Goal: Find specific page/section: Find specific page/section

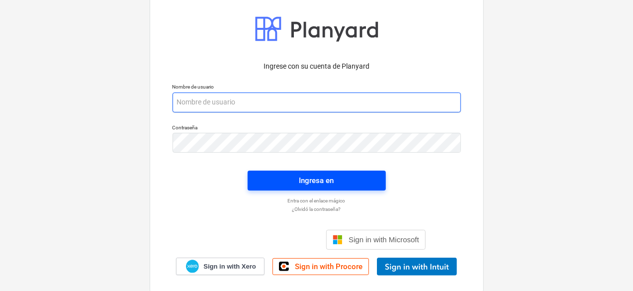
type input "[PERSON_NAME][EMAIL_ADDRESS][DOMAIN_NAME]"
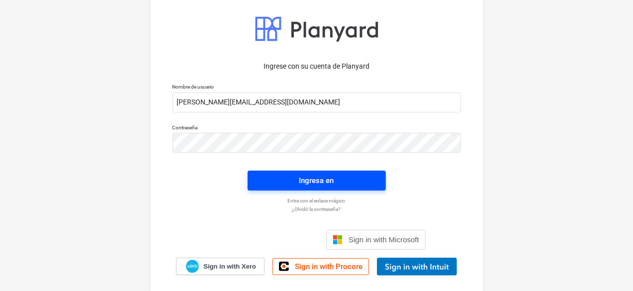
click at [332, 179] on div "Ingresa en" at bounding box center [316, 180] width 35 height 13
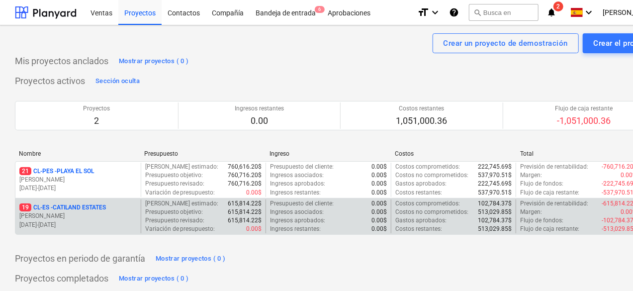
click at [98, 222] on p "[DATE] - [DATE]" at bounding box center [77, 225] width 117 height 8
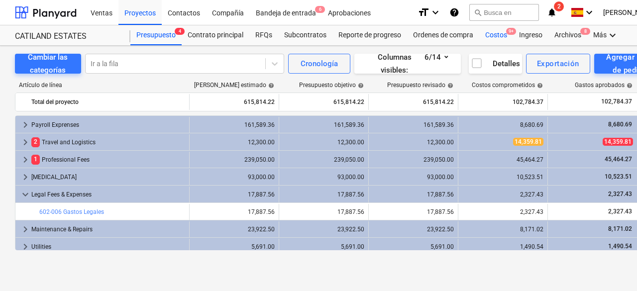
click at [496, 40] on div "Costos 9+" at bounding box center [496, 35] width 34 height 20
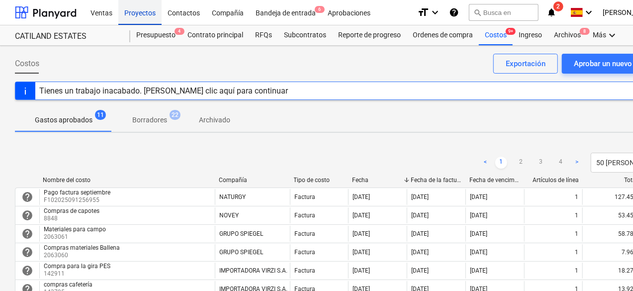
click at [140, 14] on div "Proyectos" at bounding box center [139, 12] width 43 height 25
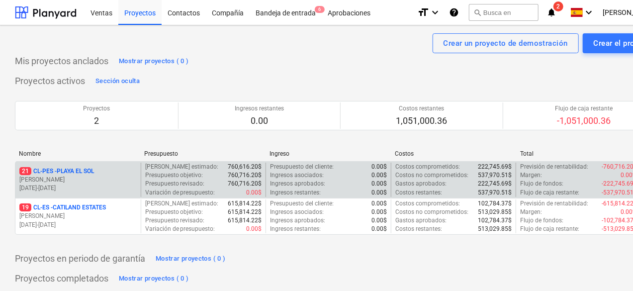
click at [94, 181] on p "[PERSON_NAME]" at bounding box center [77, 180] width 117 height 8
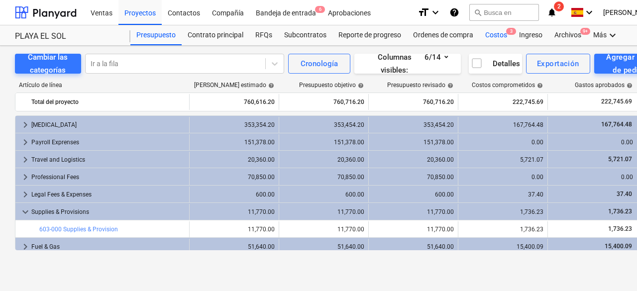
click at [498, 35] on div "Costos 3" at bounding box center [496, 35] width 34 height 20
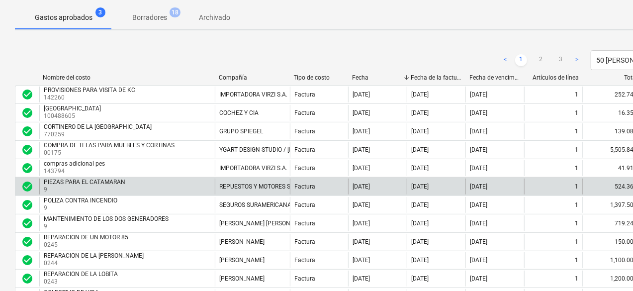
scroll to position [252, 0]
